Goal: Task Accomplishment & Management: Use online tool/utility

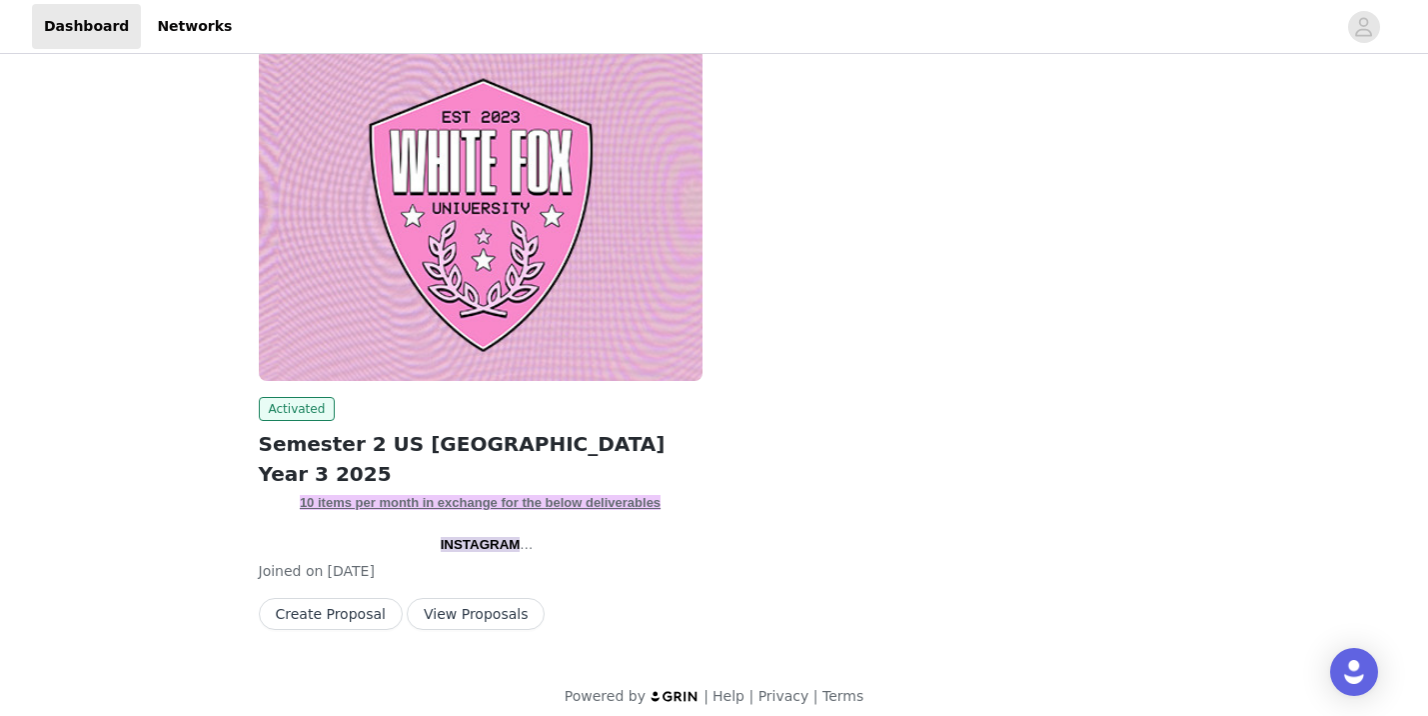
scroll to position [286, 0]
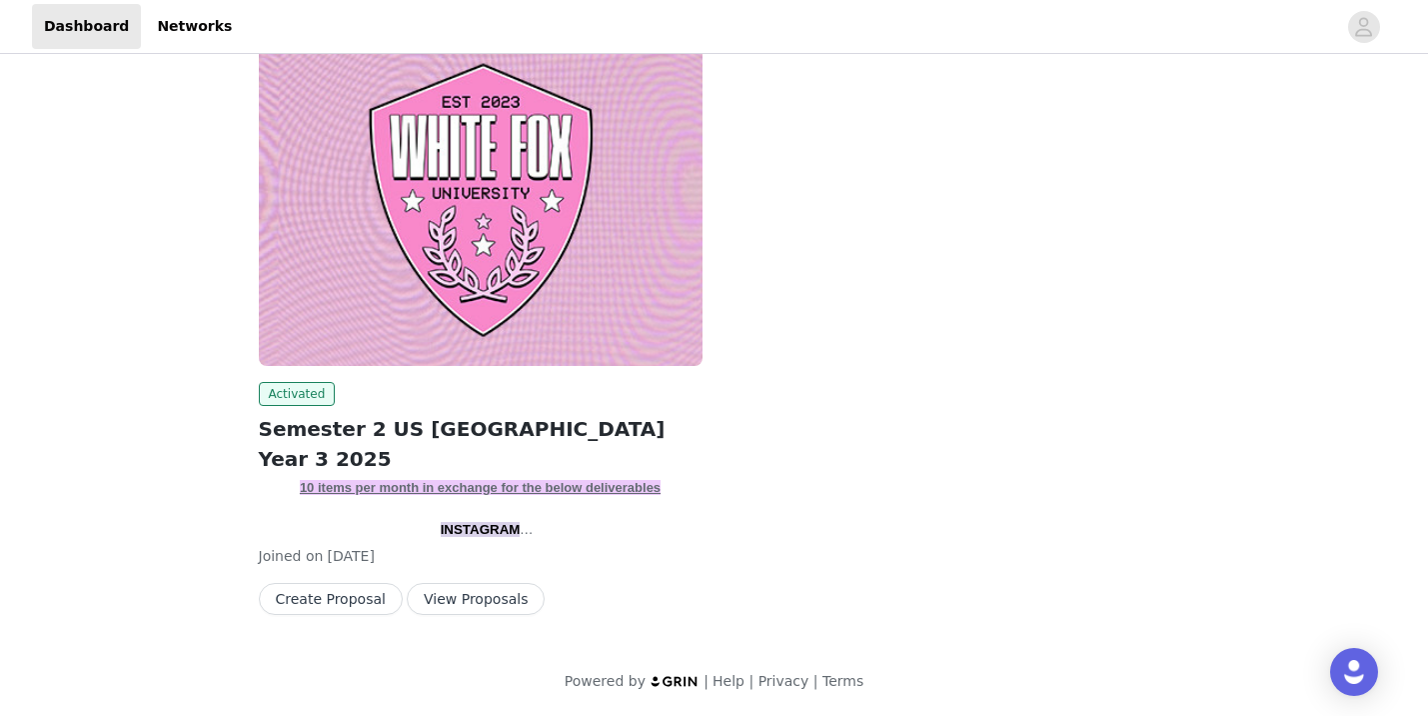
click at [501, 510] on div "10 items per month in exchange for the below deliverables INSTAGRAM INSTAGRAM B…" at bounding box center [481, 508] width 444 height 60
click at [513, 360] on img at bounding box center [481, 199] width 444 height 333
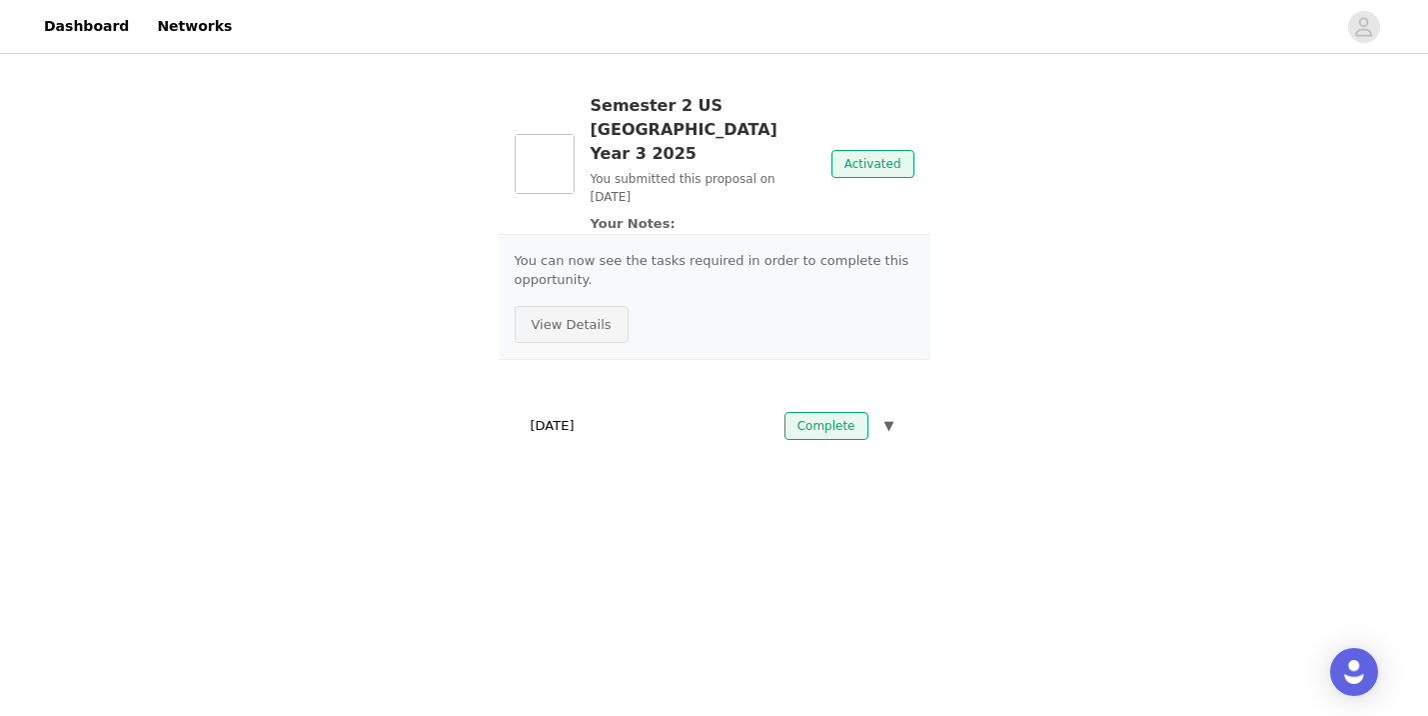
click at [581, 316] on button "View Details" at bounding box center [572, 325] width 114 height 38
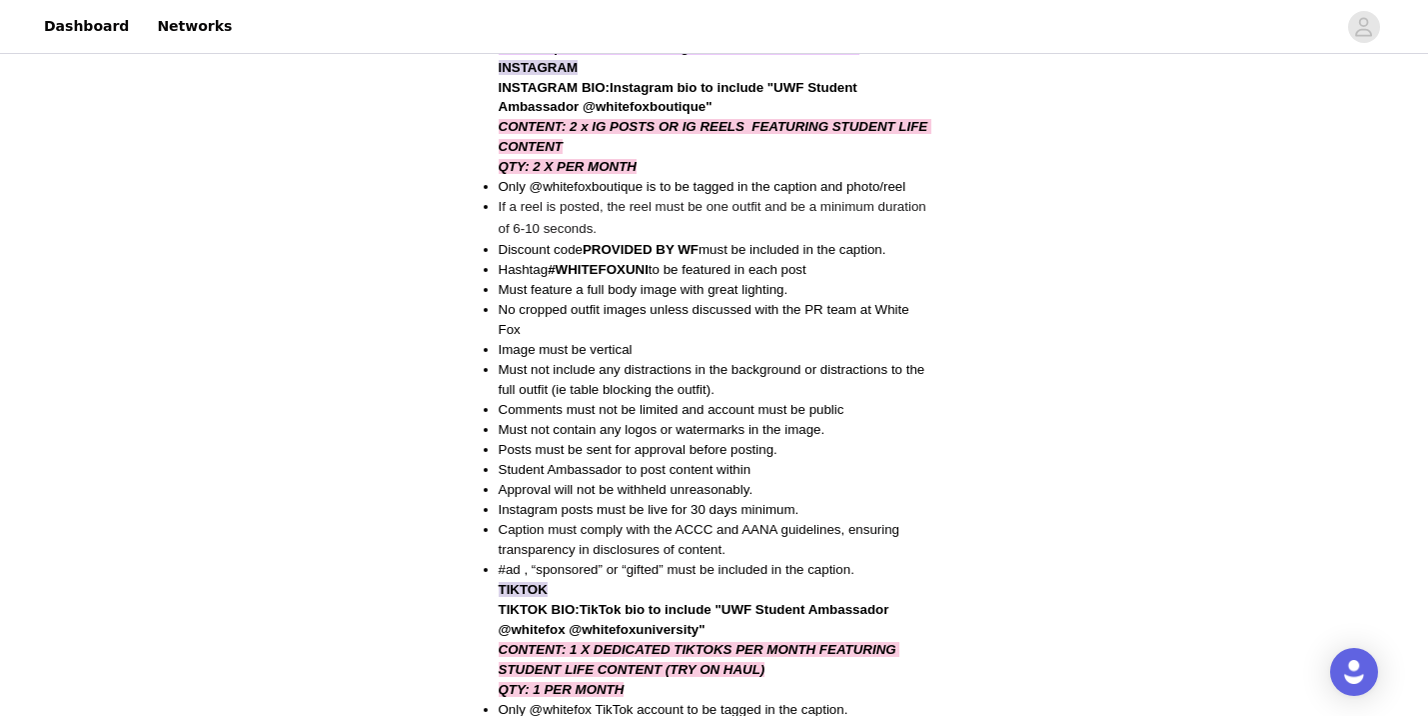
scroll to position [451, 0]
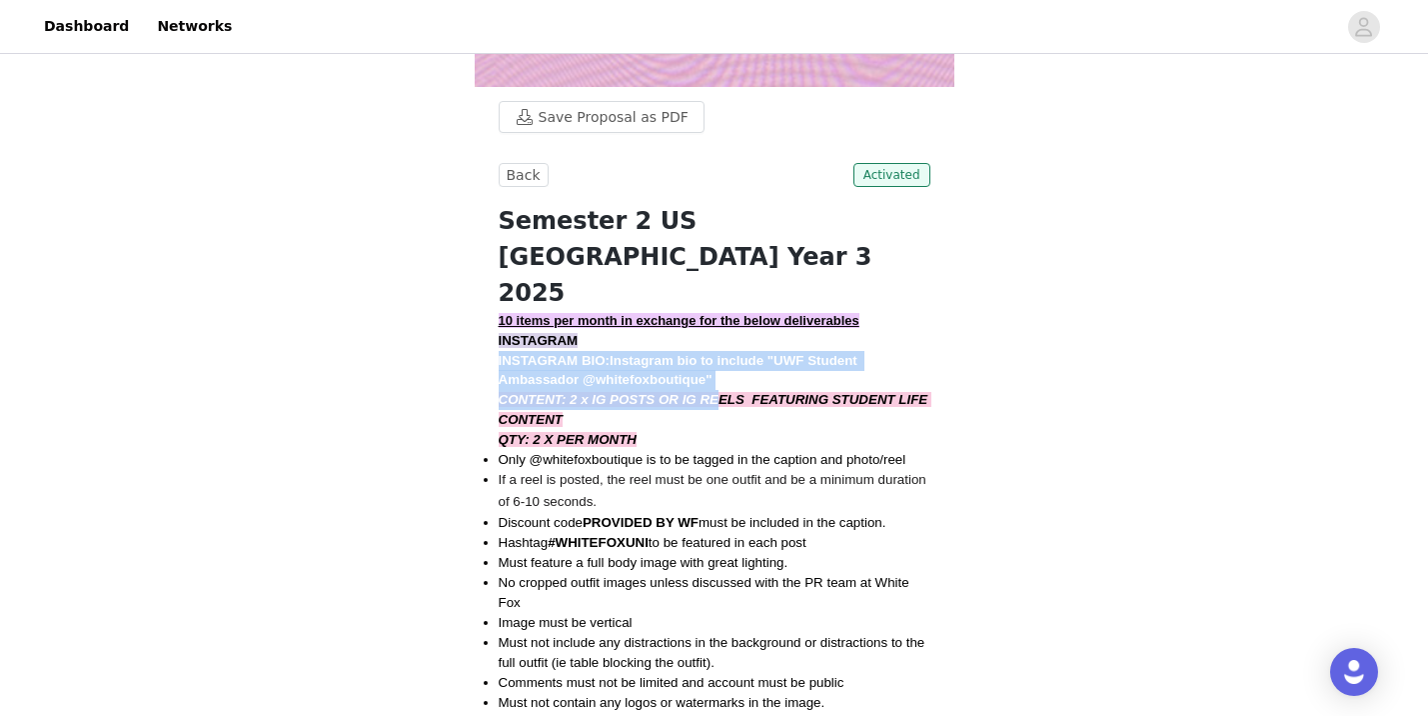
drag, startPoint x: 494, startPoint y: 324, endPoint x: 723, endPoint y: 354, distance: 230.9
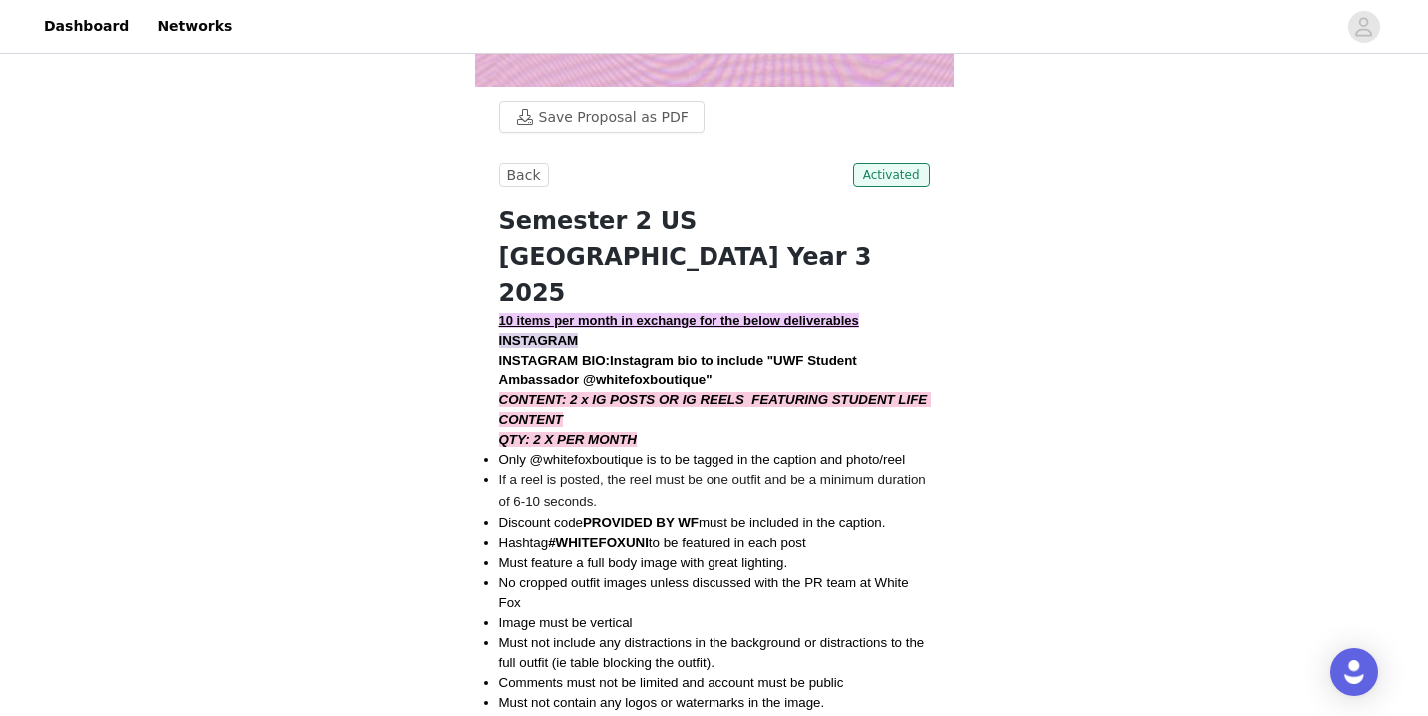
click at [728, 351] on p "INSTAGRAM BIO: Instagram bio to include "UWF Student Ambassador @whitefoxboutiq…" at bounding box center [715, 371] width 432 height 40
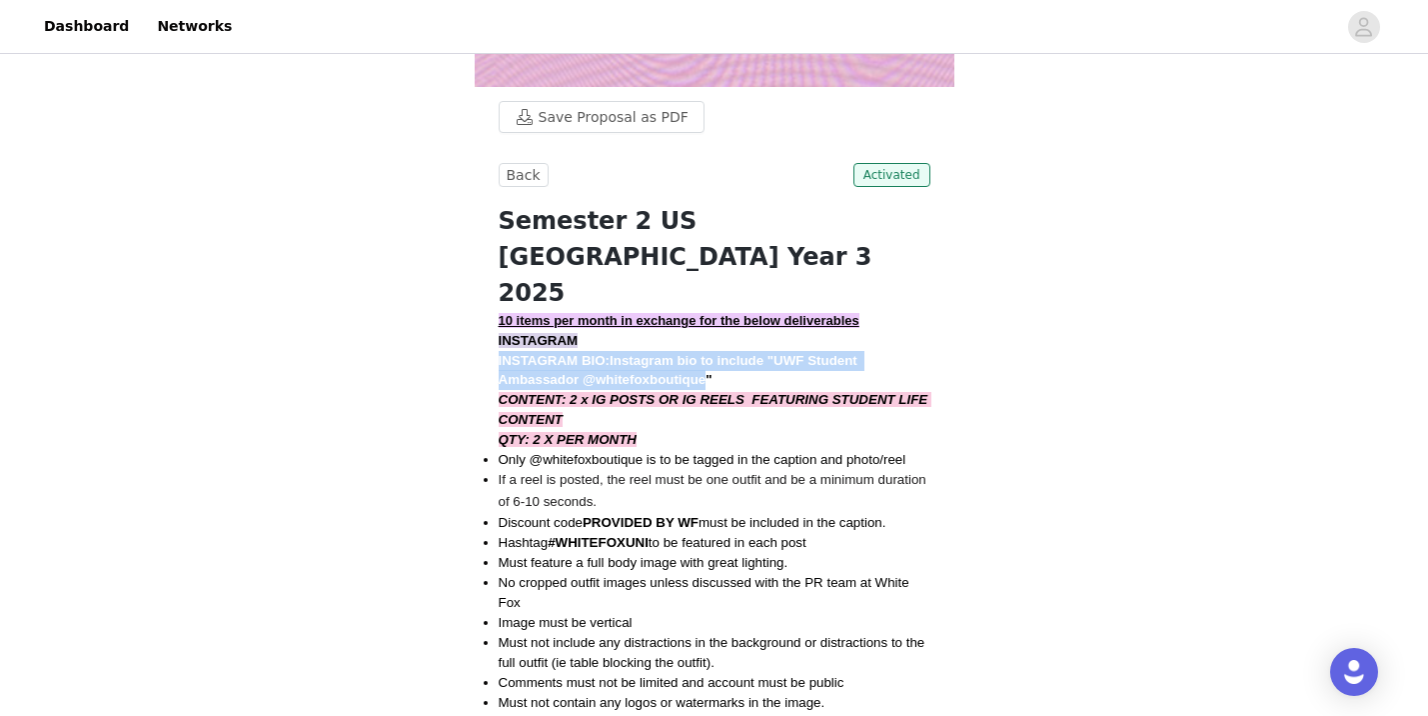
drag, startPoint x: 715, startPoint y: 343, endPoint x: 404, endPoint y: 318, distance: 311.9
copy strong "INSTAGRAM BIO: Instagram bio to include "UWF Student Ambassador @whitefoxboutiq…"
